Goal: Information Seeking & Learning: Compare options

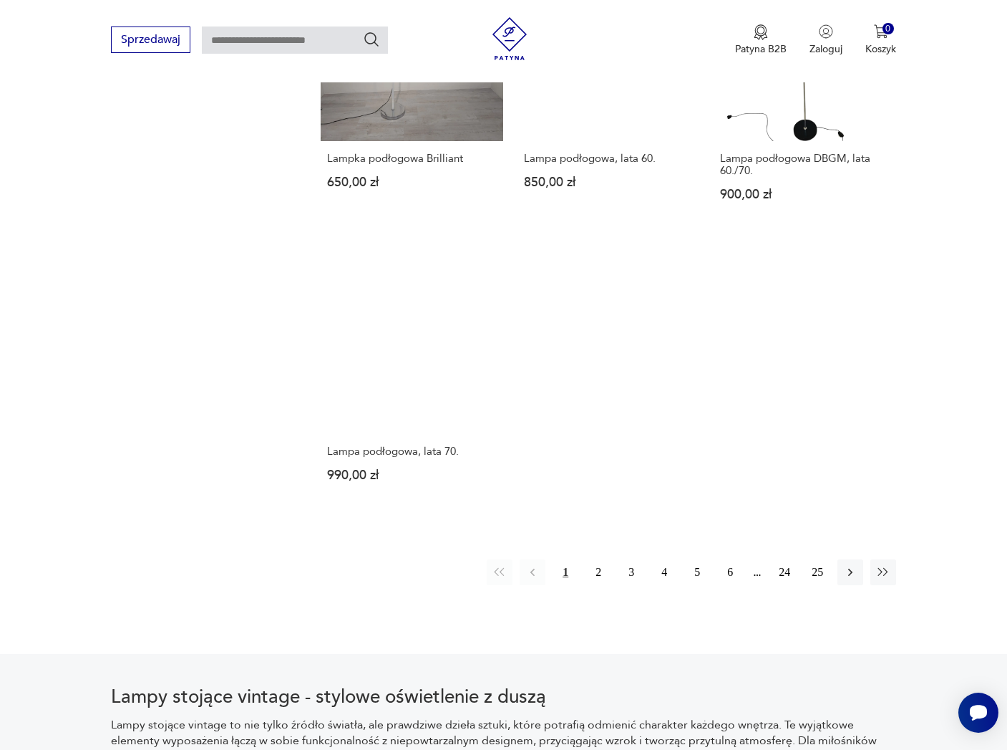
scroll to position [1882, 0]
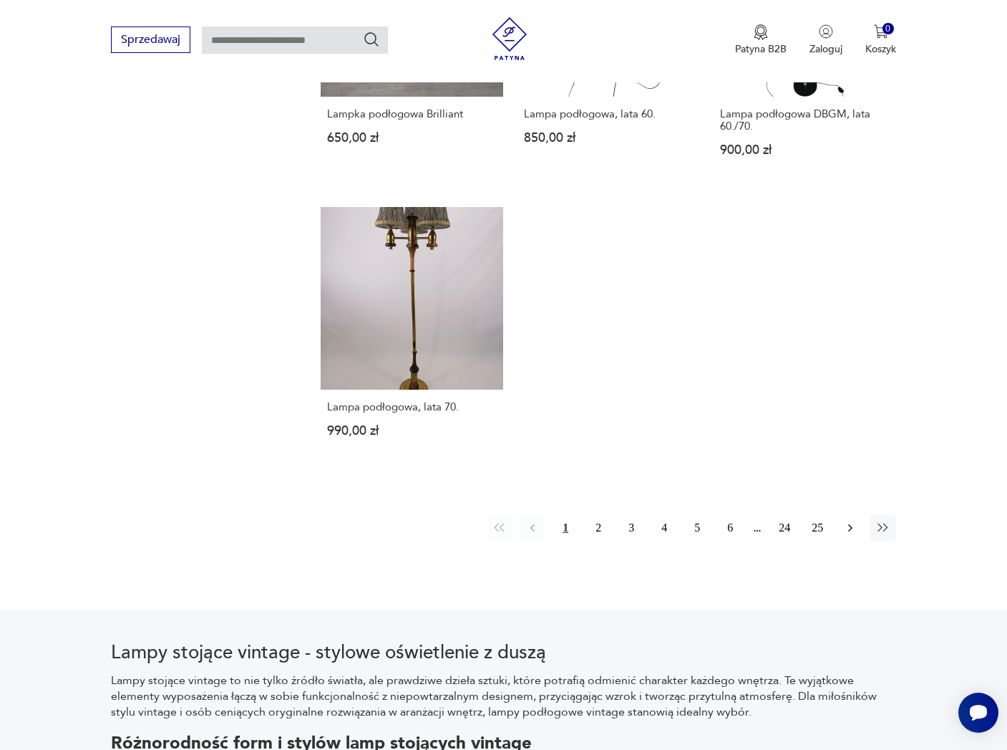
click at [845, 520] on icon "button" at bounding box center [850, 527] width 14 height 14
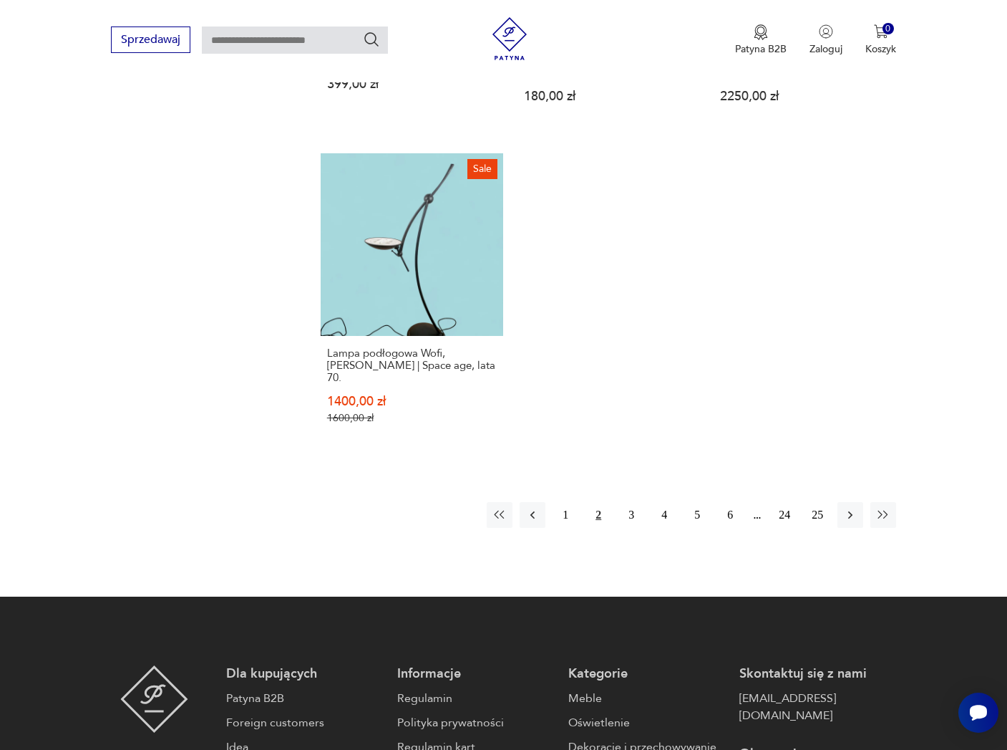
scroll to position [1984, 0]
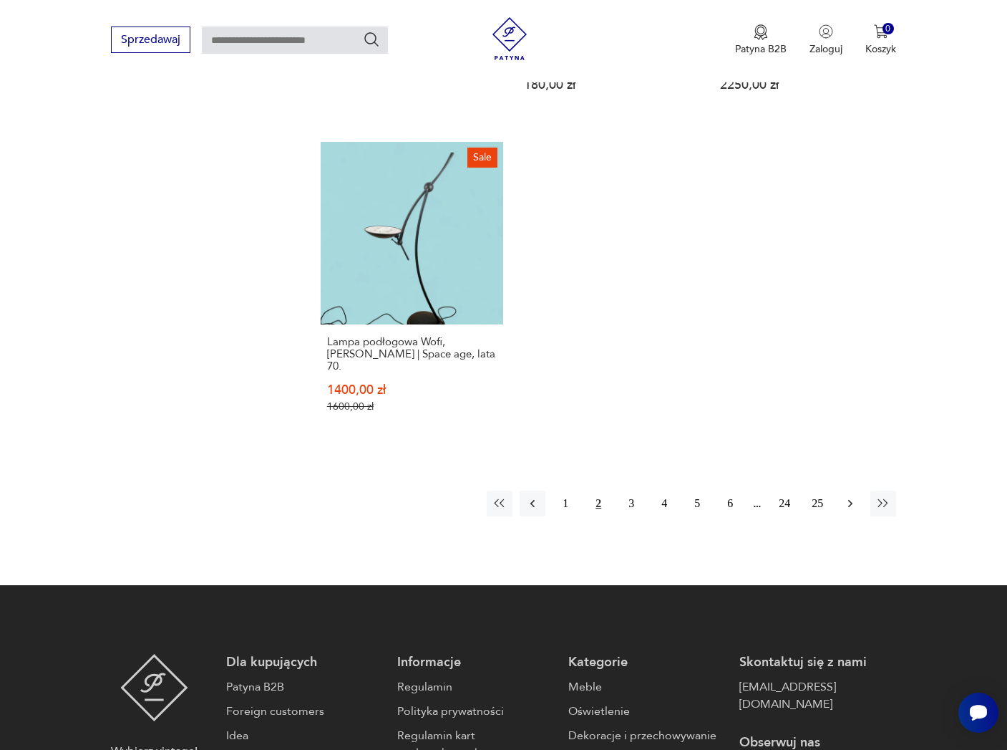
click at [848, 496] on icon "button" at bounding box center [850, 503] width 14 height 14
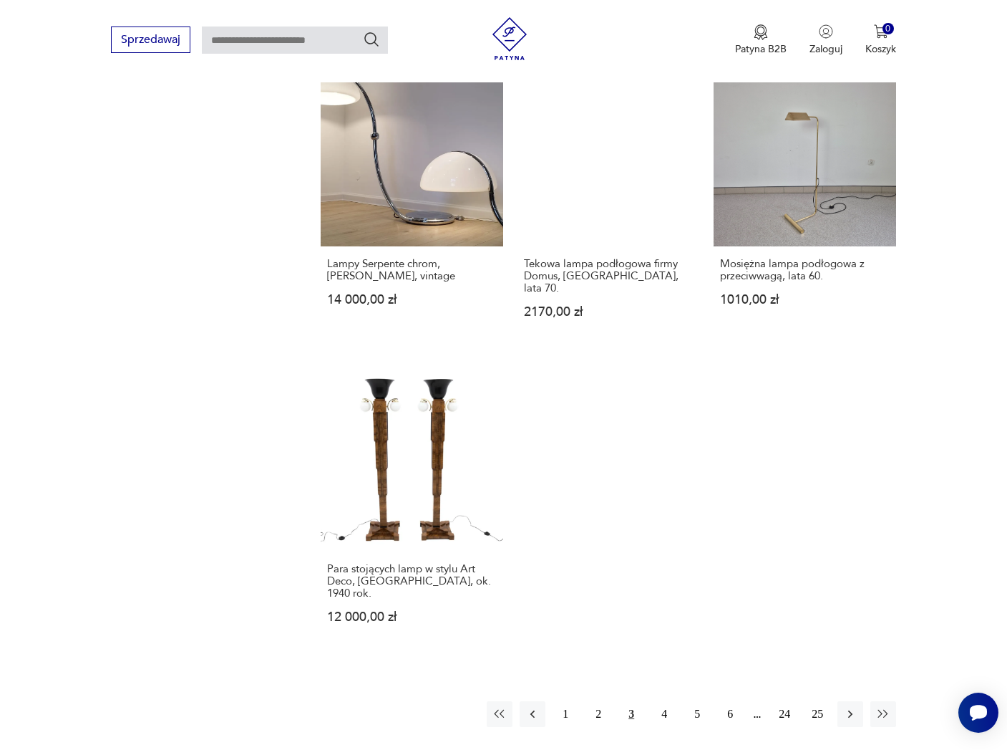
scroll to position [1841, 0]
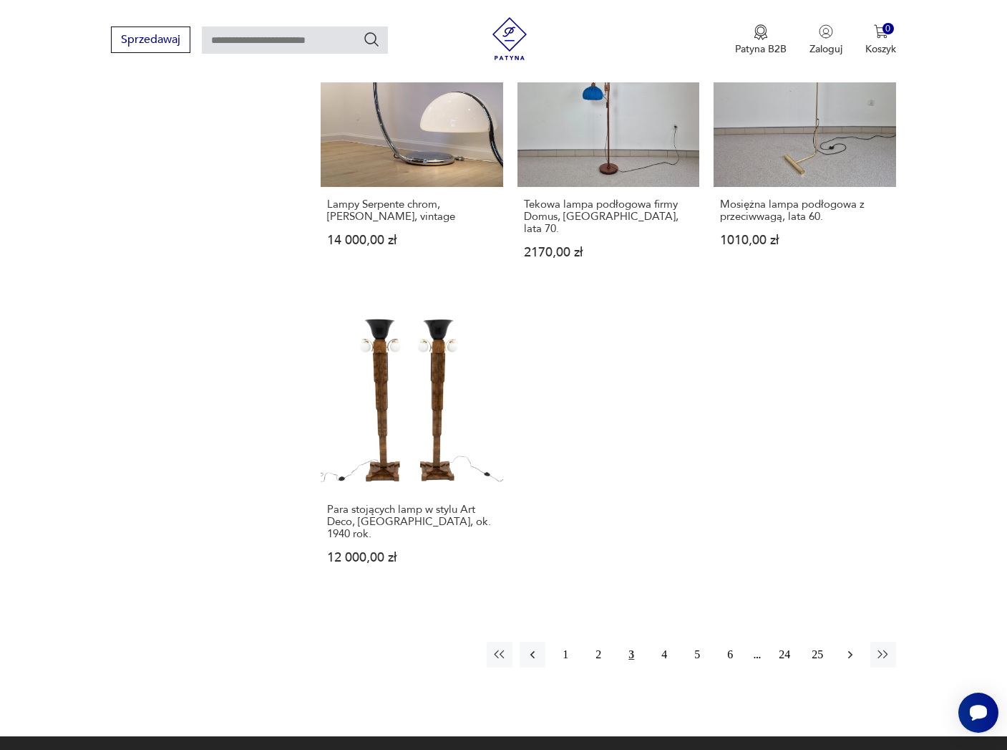
click at [854, 647] on icon "button" at bounding box center [850, 654] width 14 height 14
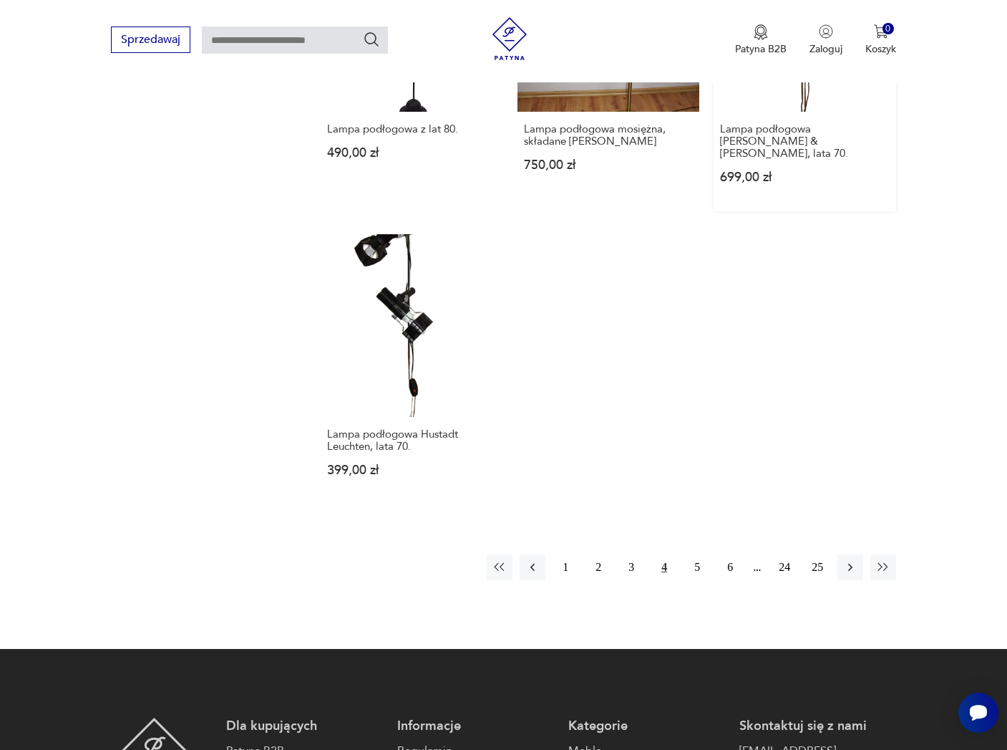
scroll to position [1984, 0]
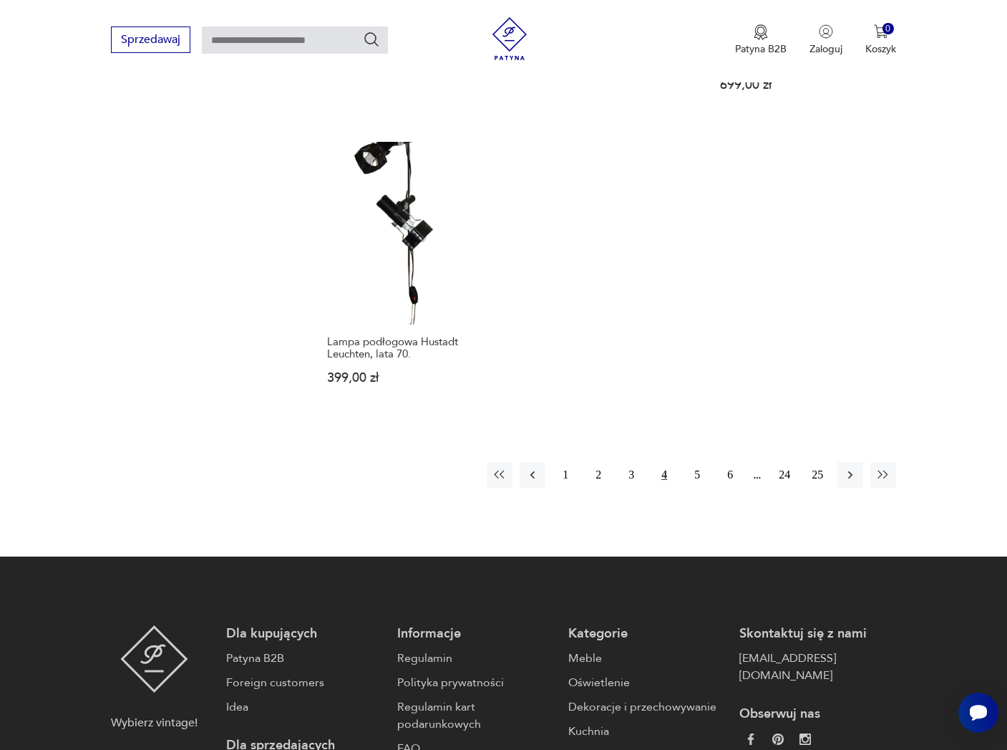
click at [851, 468] on icon "button" at bounding box center [850, 475] width 14 height 14
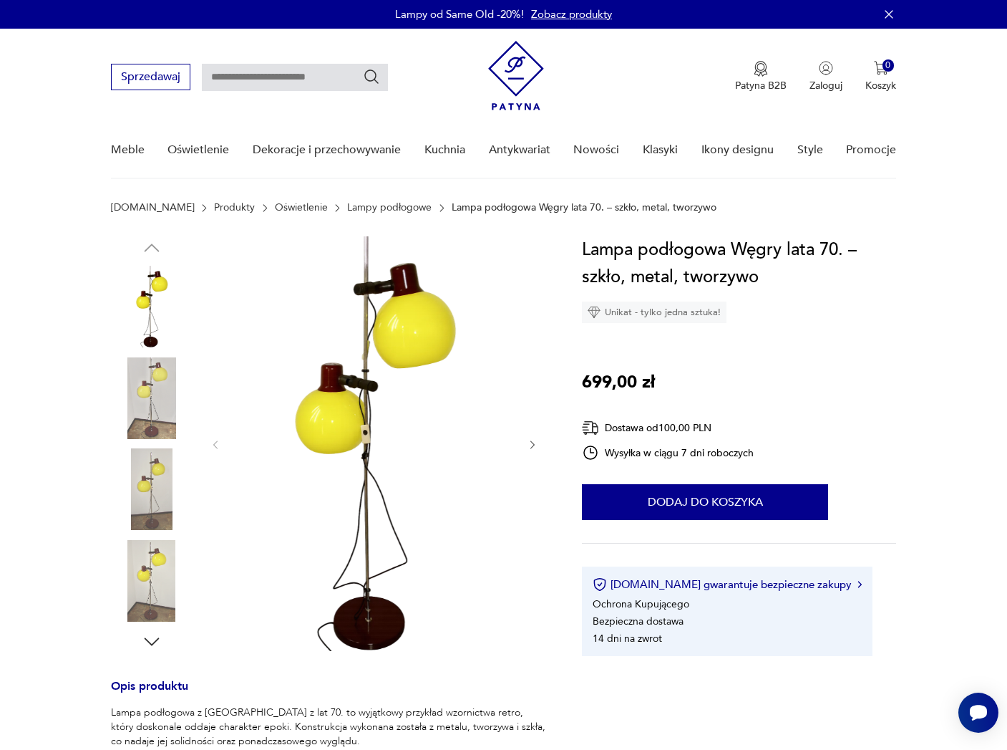
click at [155, 493] on img at bounding box center [152, 489] width 82 height 82
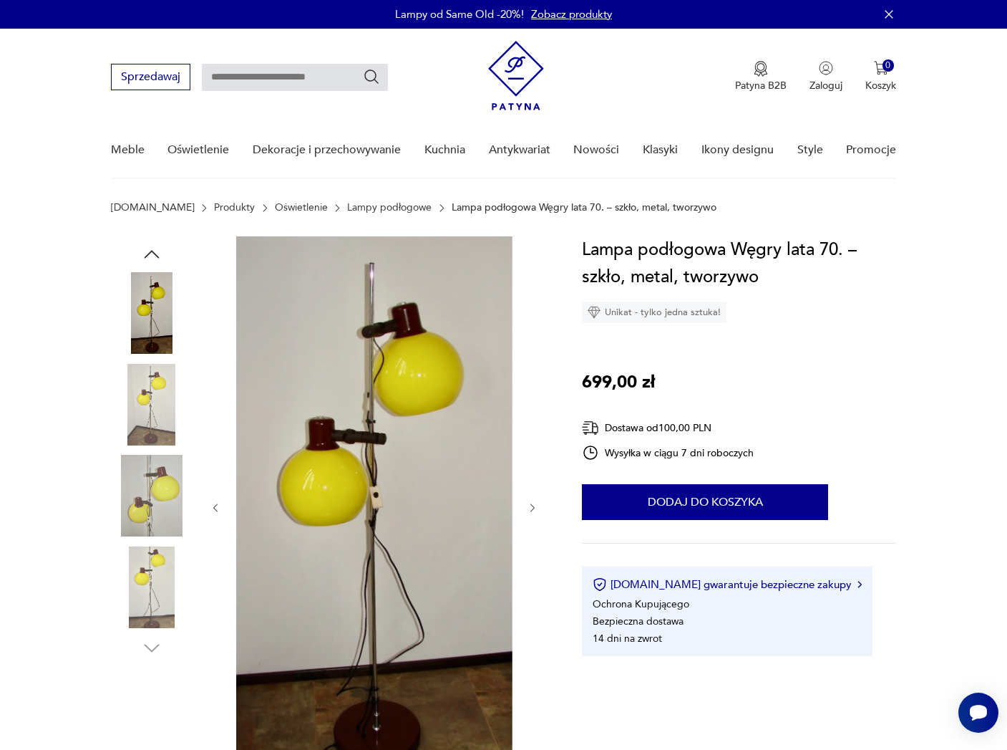
click at [155, 580] on img at bounding box center [152, 587] width 82 height 82
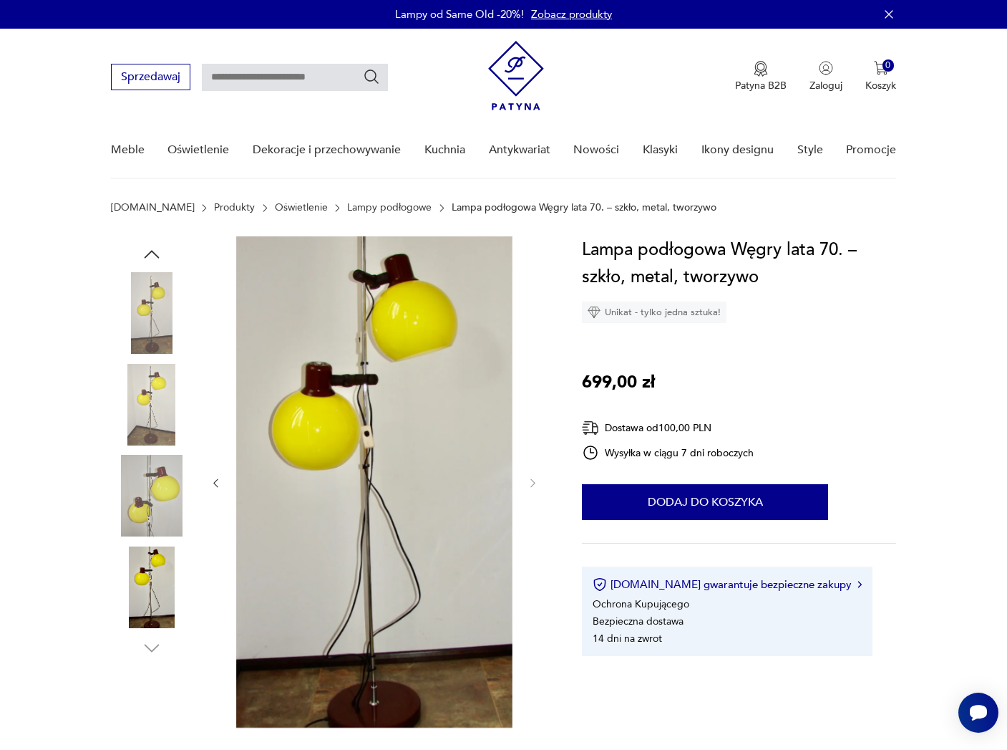
click at [147, 612] on img at bounding box center [152, 587] width 82 height 82
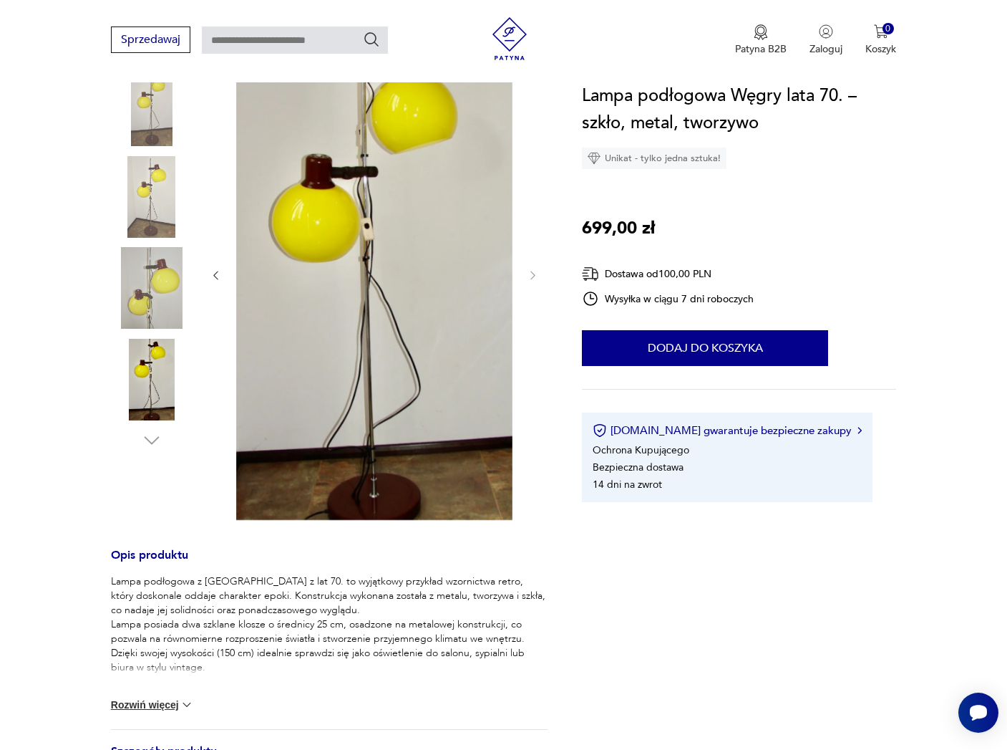
scroll to position [418, 0]
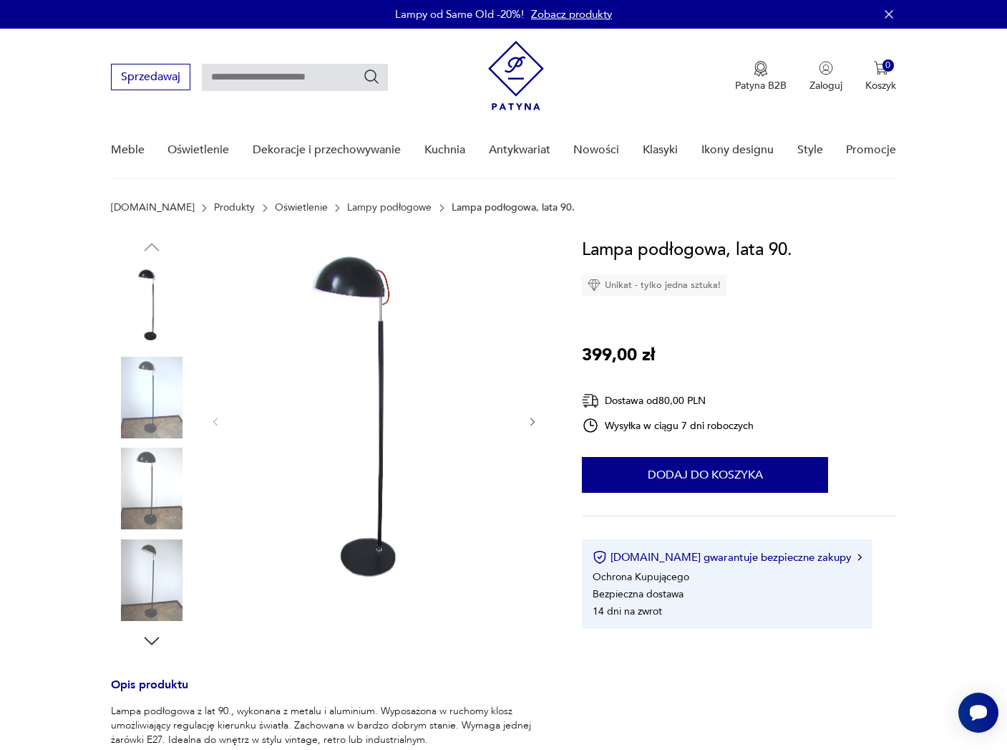
click at [148, 586] on img at bounding box center [152, 580] width 82 height 82
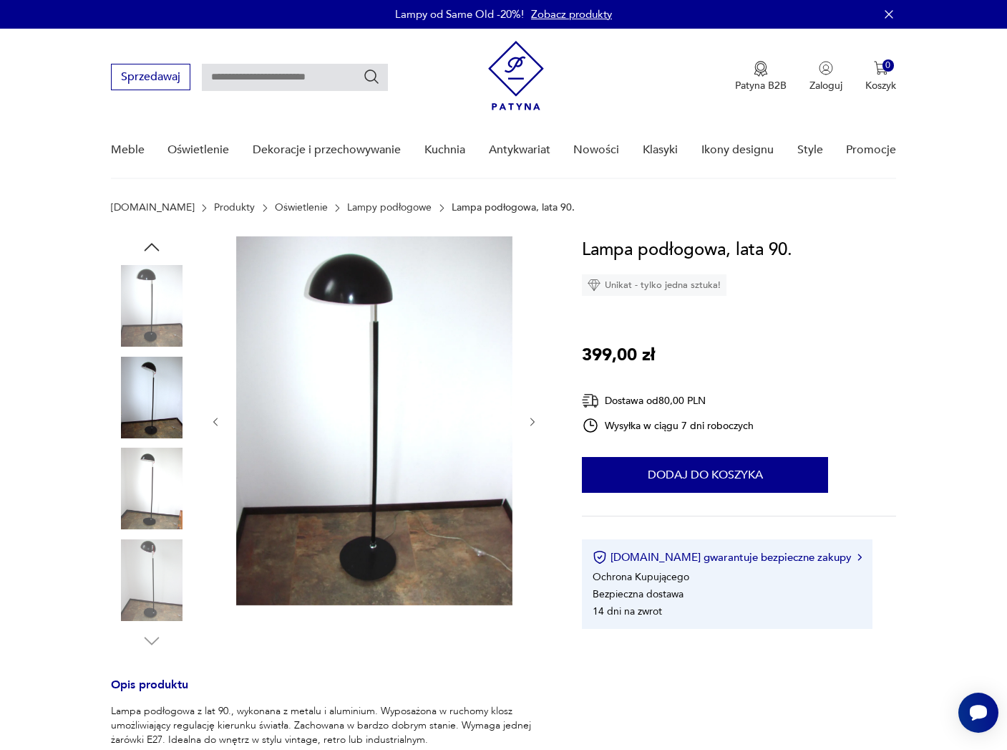
click at [147, 586] on img at bounding box center [152, 580] width 82 height 82
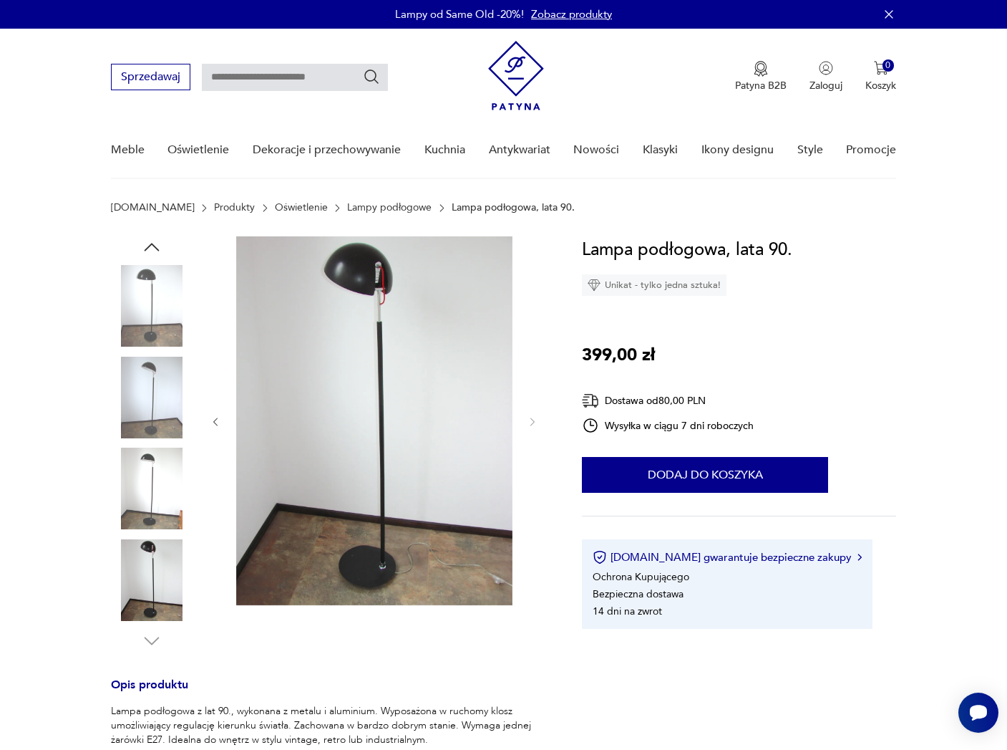
click at [159, 592] on img at bounding box center [152, 580] width 82 height 82
click at [163, 498] on img at bounding box center [152, 488] width 82 height 82
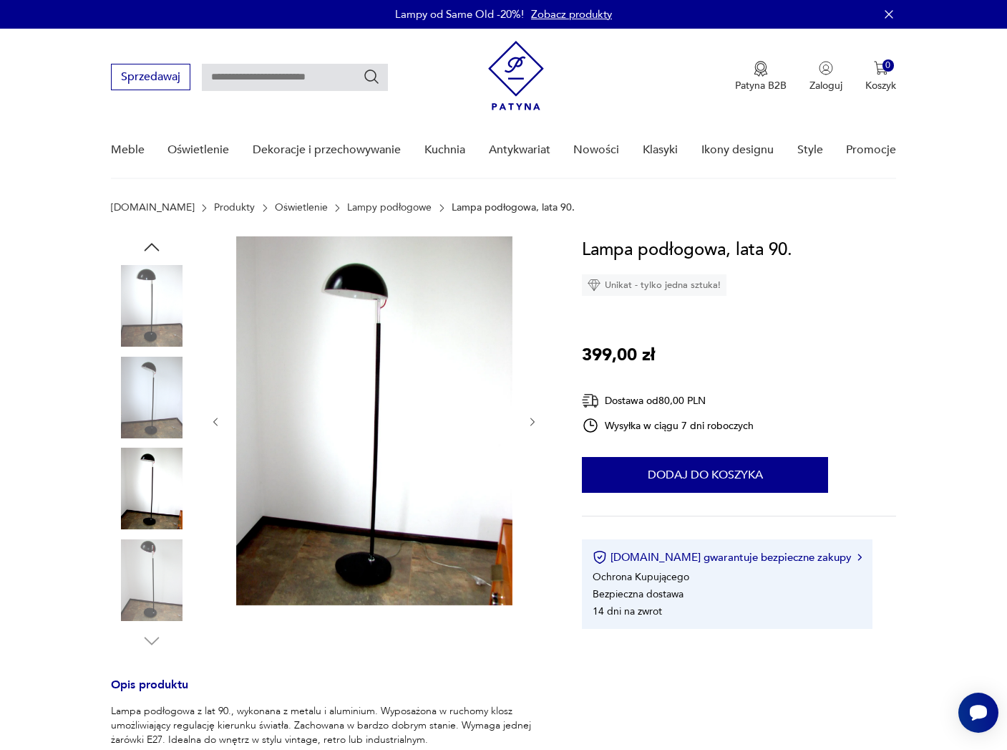
click at [159, 434] on img at bounding box center [152, 398] width 82 height 82
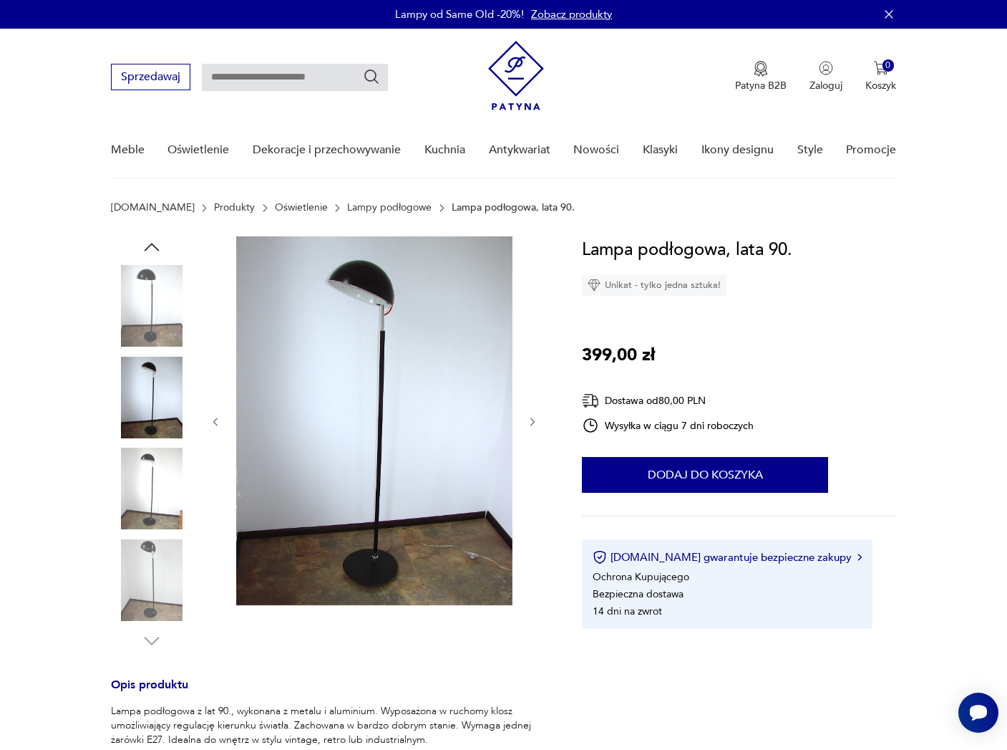
click at [158, 388] on img at bounding box center [152, 398] width 82 height 82
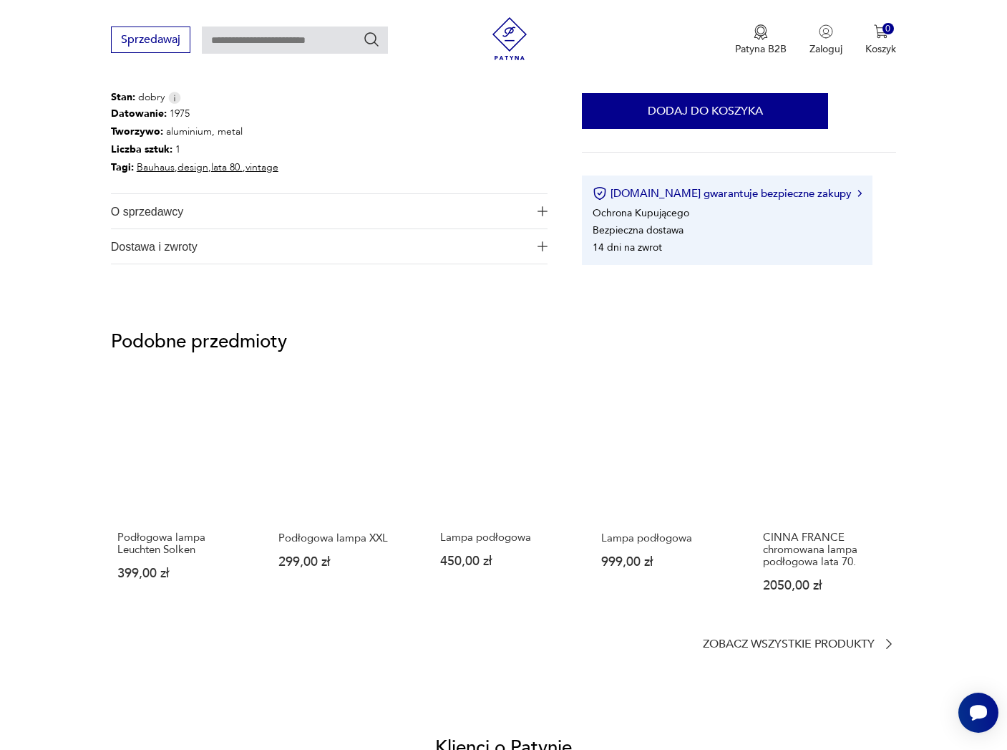
scroll to position [859, 0]
